Goal: Obtain resource: Download file/media

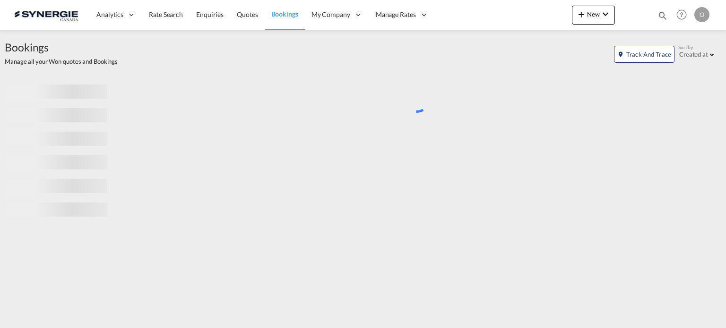
click at [657, 14] on md-icon "icon-magnify" at bounding box center [662, 15] width 10 height 10
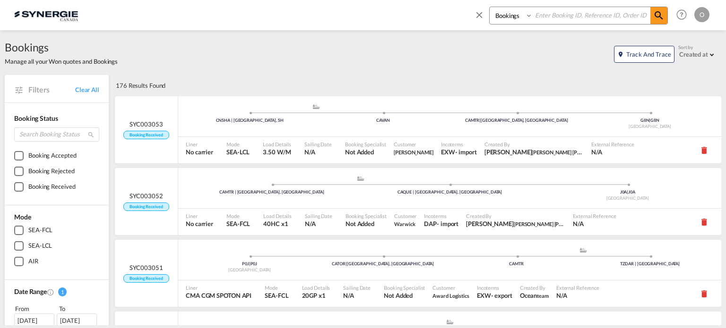
drag, startPoint x: 520, startPoint y: 16, endPoint x: 522, endPoint y: 24, distance: 8.3
click at [520, 16] on select "Bookings Quotes Enquiries" at bounding box center [512, 15] width 45 height 17
select select "Quotes"
click at [490, 7] on select "Bookings Quotes Enquiries" at bounding box center [512, 15] width 45 height 17
click at [550, 13] on input at bounding box center [592, 15] width 118 height 17
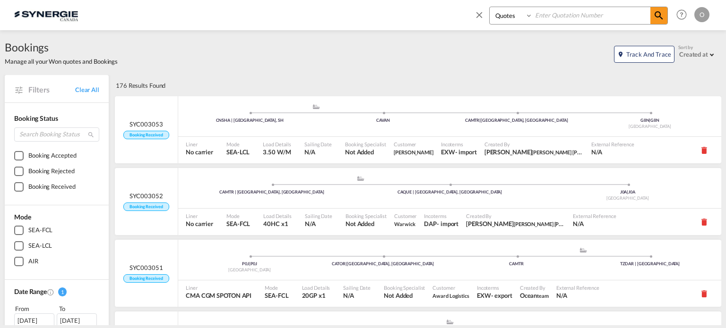
paste input "SYC000014474"
type input "SYC000014474"
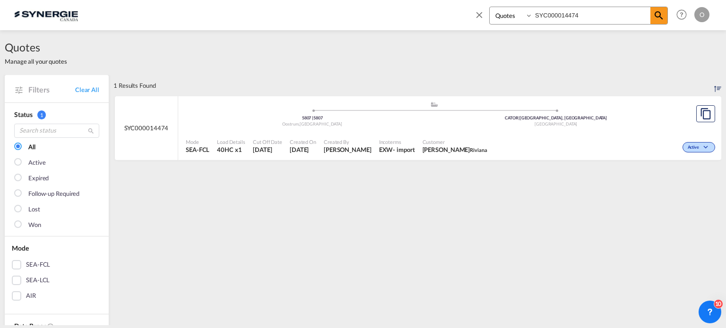
click at [464, 142] on span "Customer" at bounding box center [455, 141] width 65 height 7
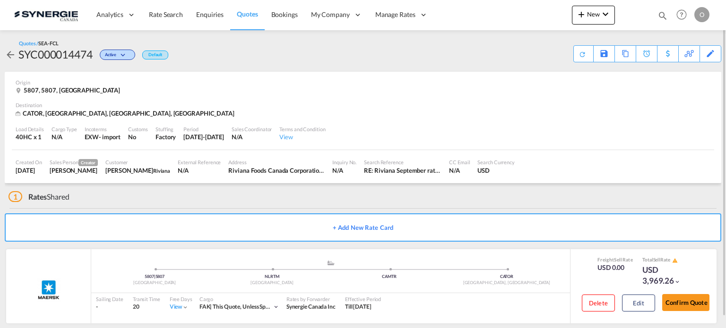
scroll to position [11, 0]
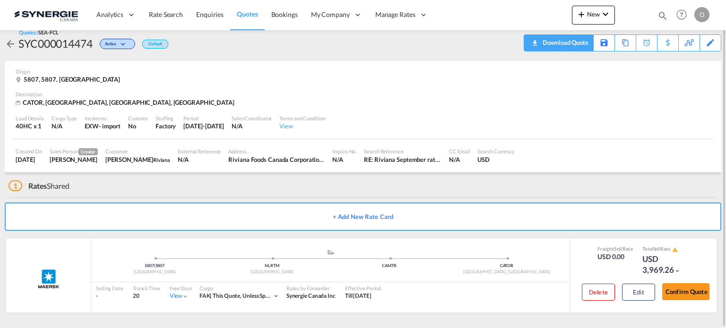
click at [570, 45] on div "Download Quote" at bounding box center [564, 42] width 48 height 15
